Goal: Find specific page/section: Find specific page/section

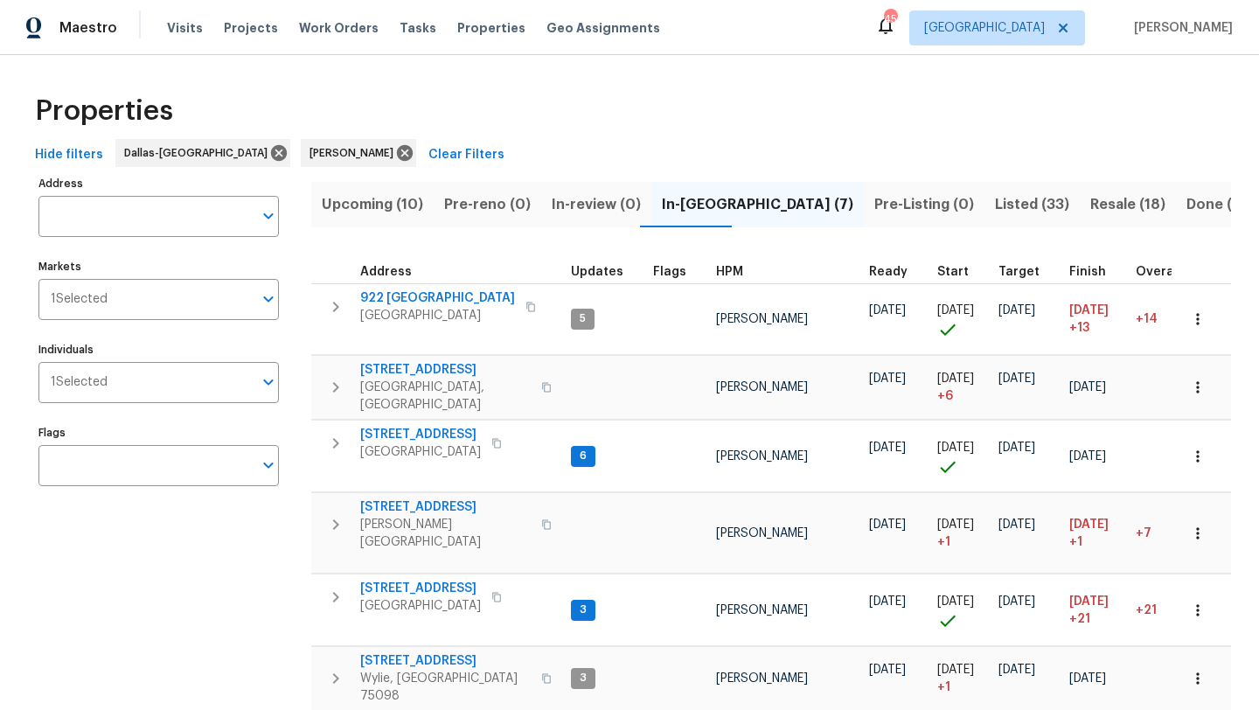
scroll to position [85, 0]
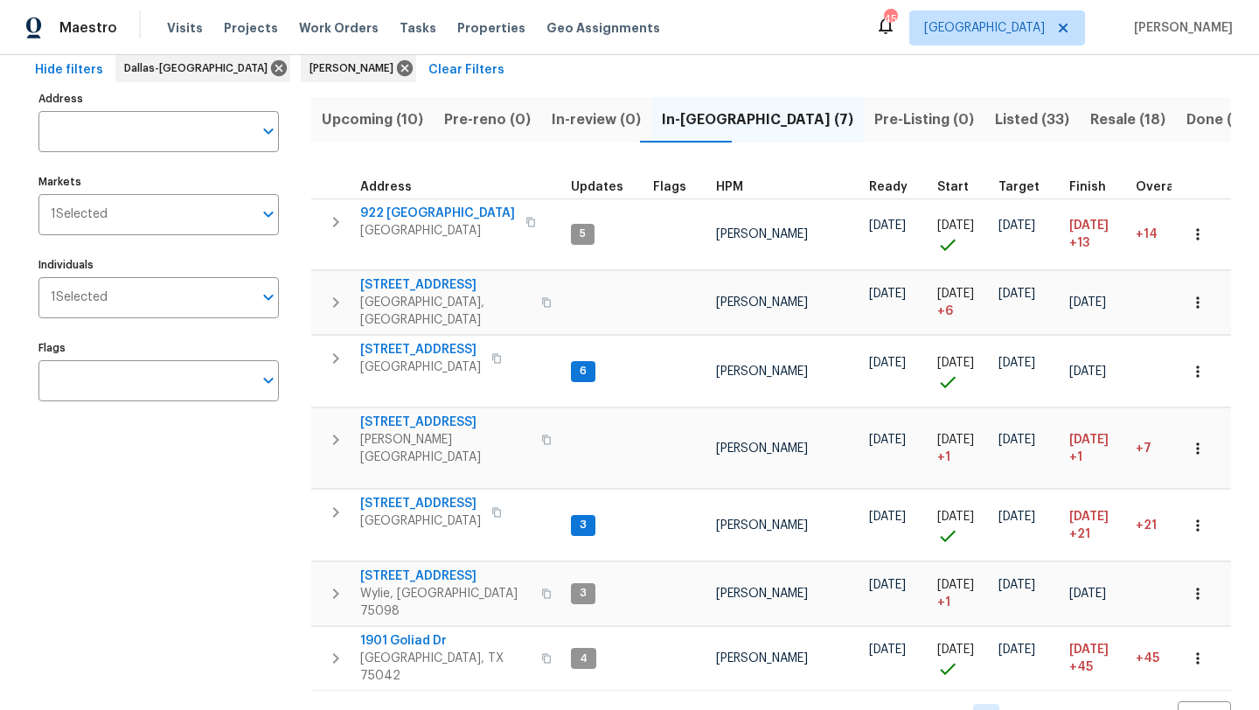
click at [995, 117] on span "Listed (33)" at bounding box center [1032, 120] width 74 height 24
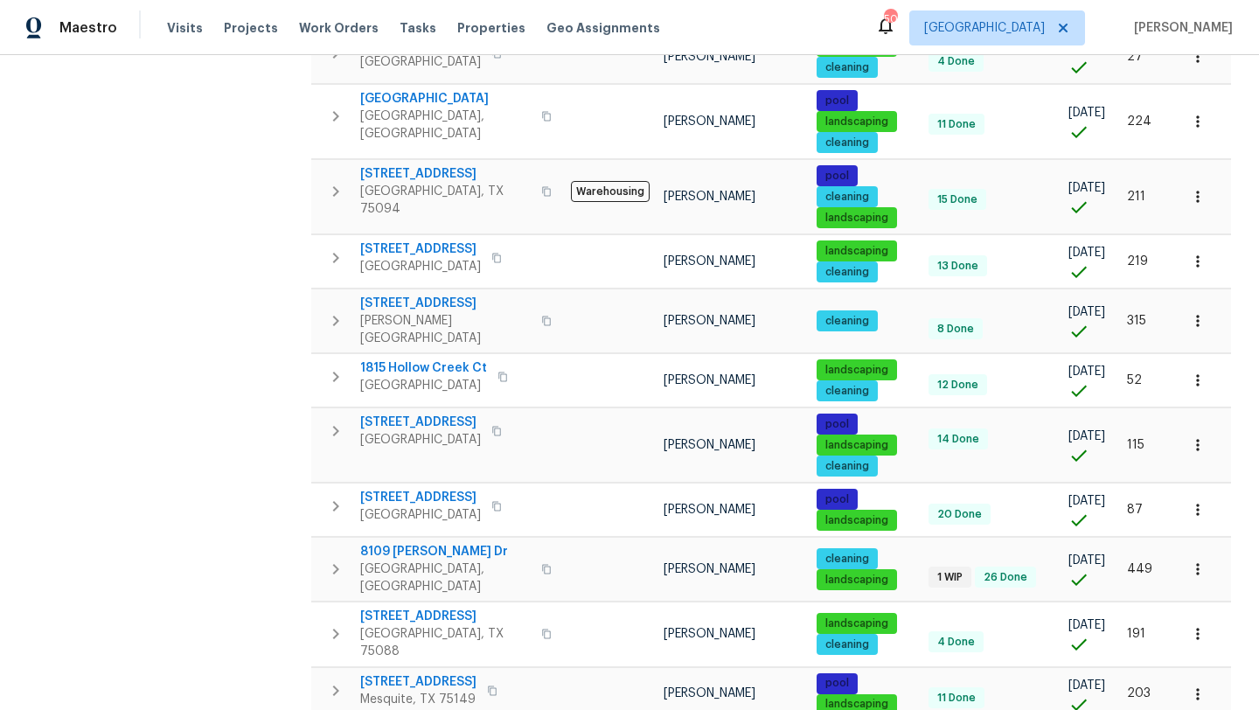
scroll to position [1144, 0]
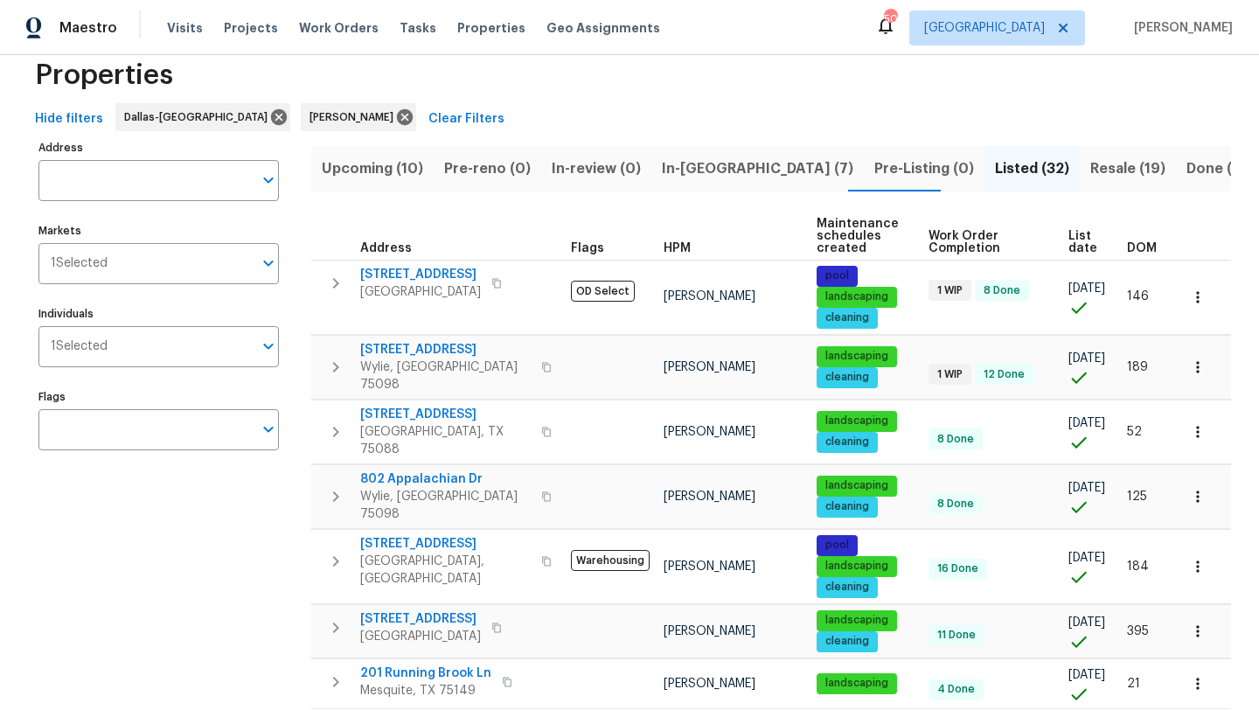
scroll to position [73, 0]
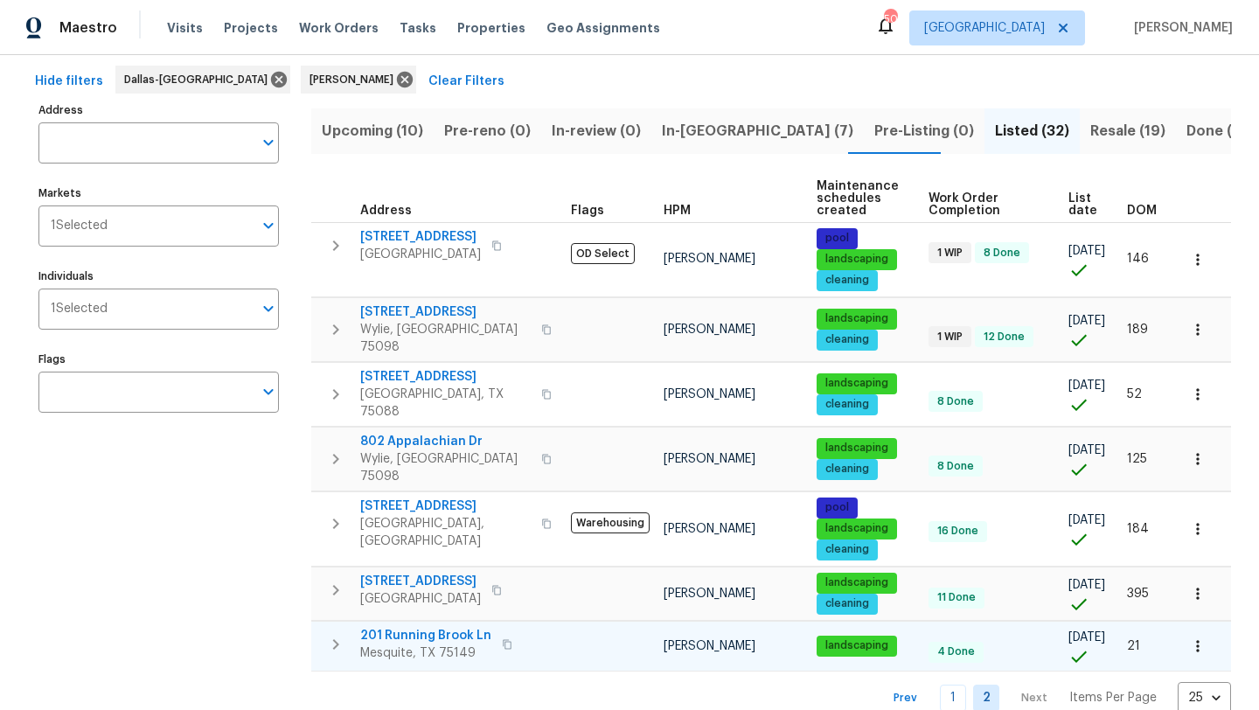
click at [472, 627] on span "201 Running Brook Ln" at bounding box center [425, 635] width 131 height 17
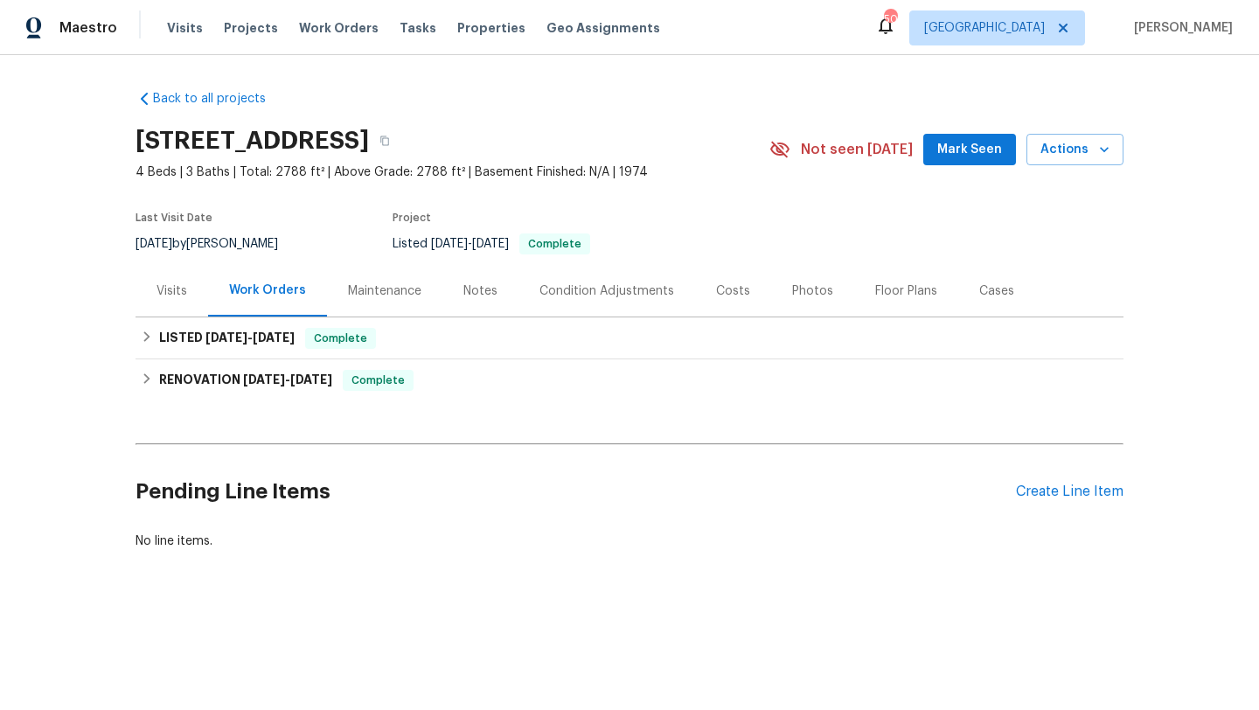
click at [810, 294] on div "Photos" at bounding box center [812, 291] width 41 height 17
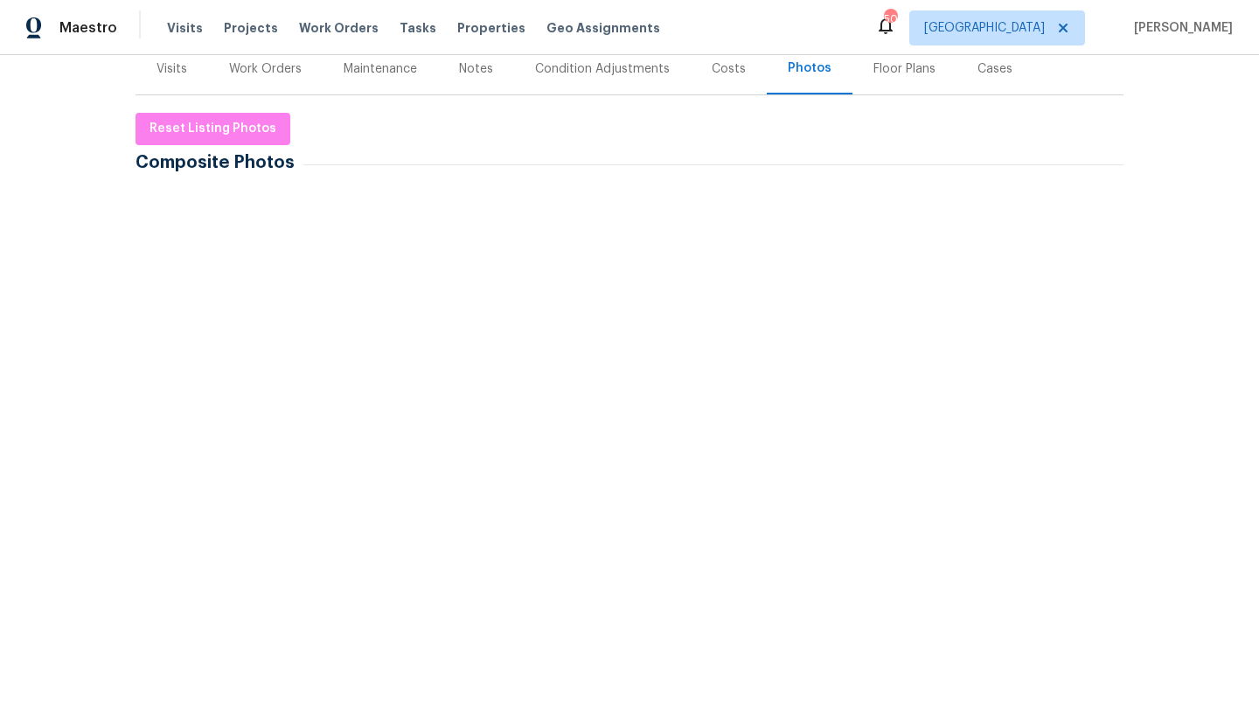
scroll to position [215, 0]
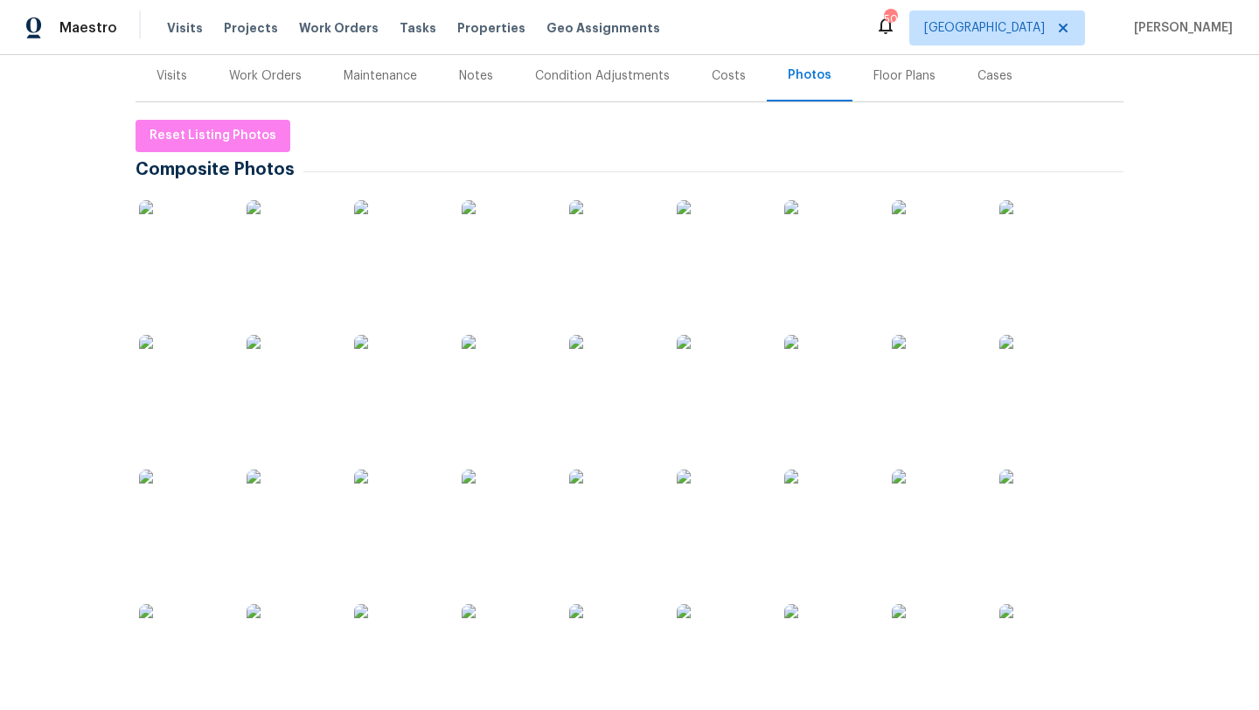
click at [1026, 266] on img at bounding box center [1043, 243] width 87 height 87
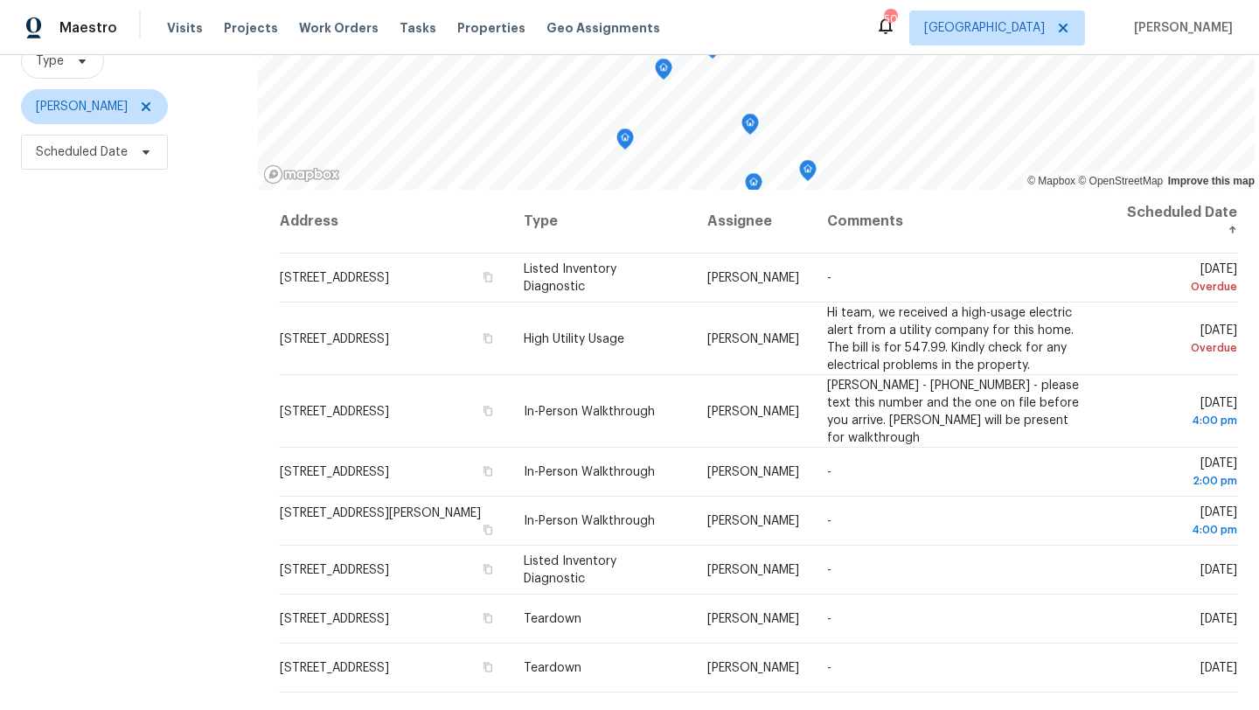
scroll to position [172, 0]
